Goal: Navigation & Orientation: Go to known website

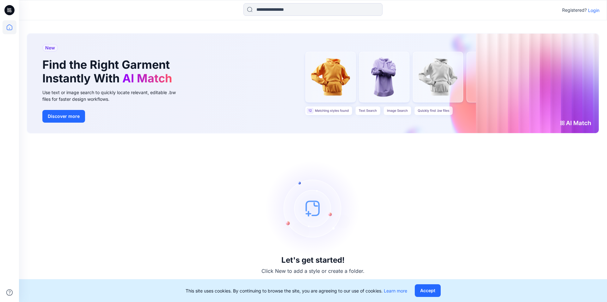
click at [593, 10] on p "Login" at bounding box center [593, 10] width 11 height 7
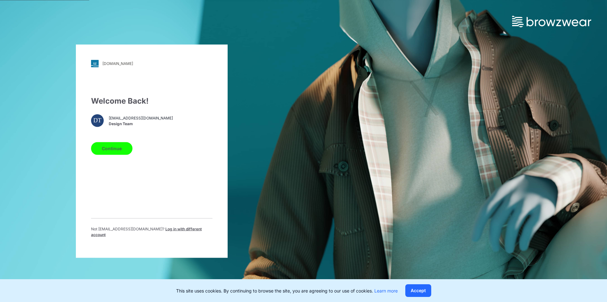
click at [114, 150] on button "Continue" at bounding box center [111, 148] width 41 height 13
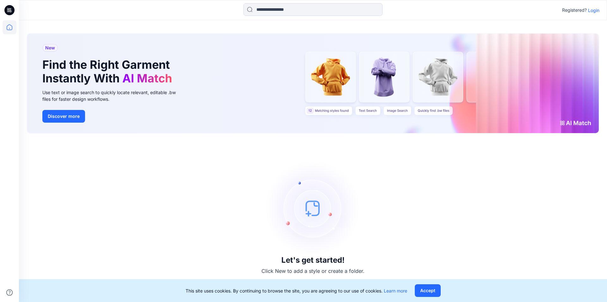
click at [596, 11] on p "Login" at bounding box center [593, 10] width 11 height 7
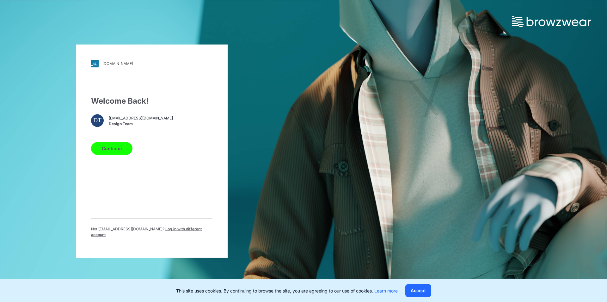
click at [118, 151] on button "Continue" at bounding box center [111, 148] width 41 height 13
